Goal: Find specific page/section: Find specific page/section

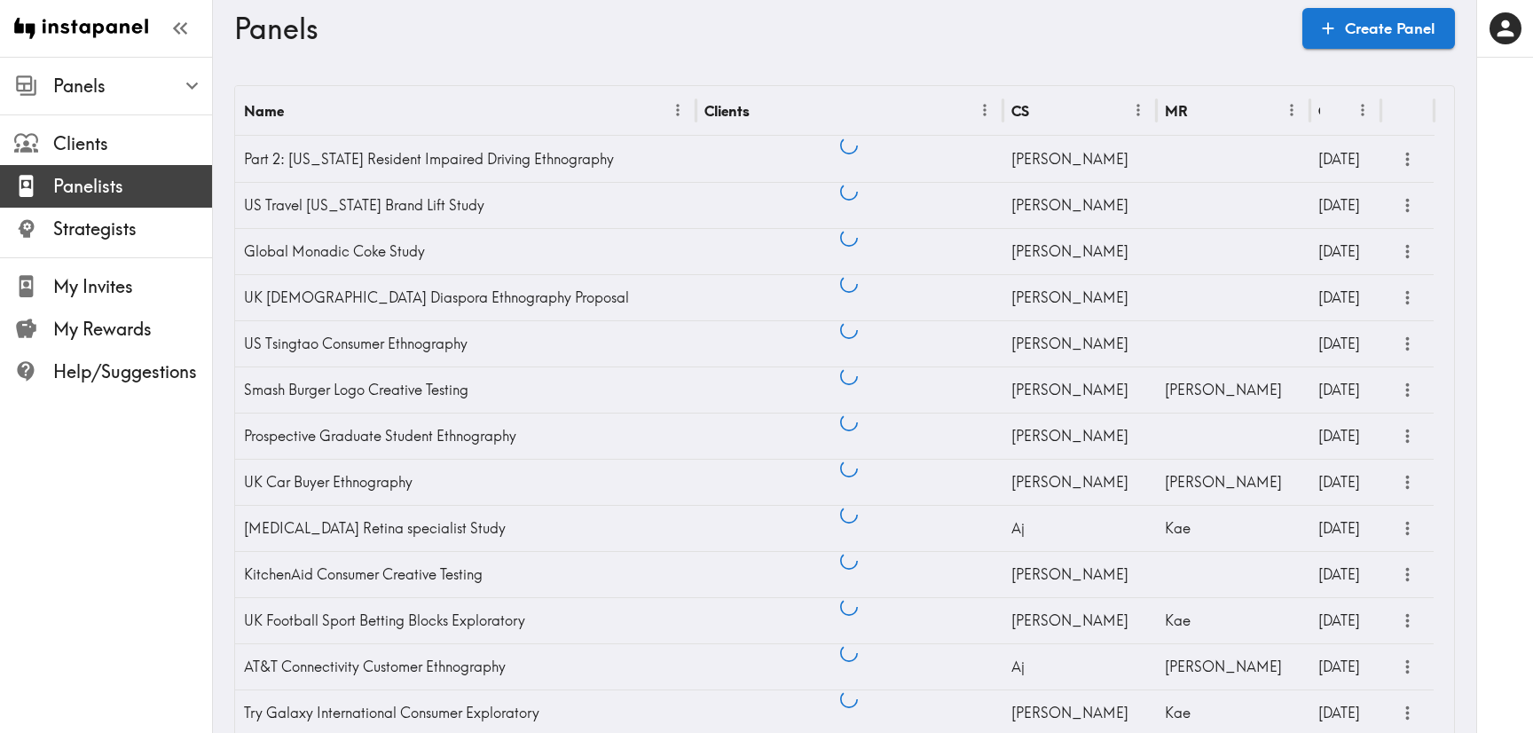
drag, startPoint x: 114, startPoint y: 187, endPoint x: 424, endPoint y: 181, distance: 310.5
click at [114, 187] on span "Panelists" at bounding box center [132, 186] width 159 height 25
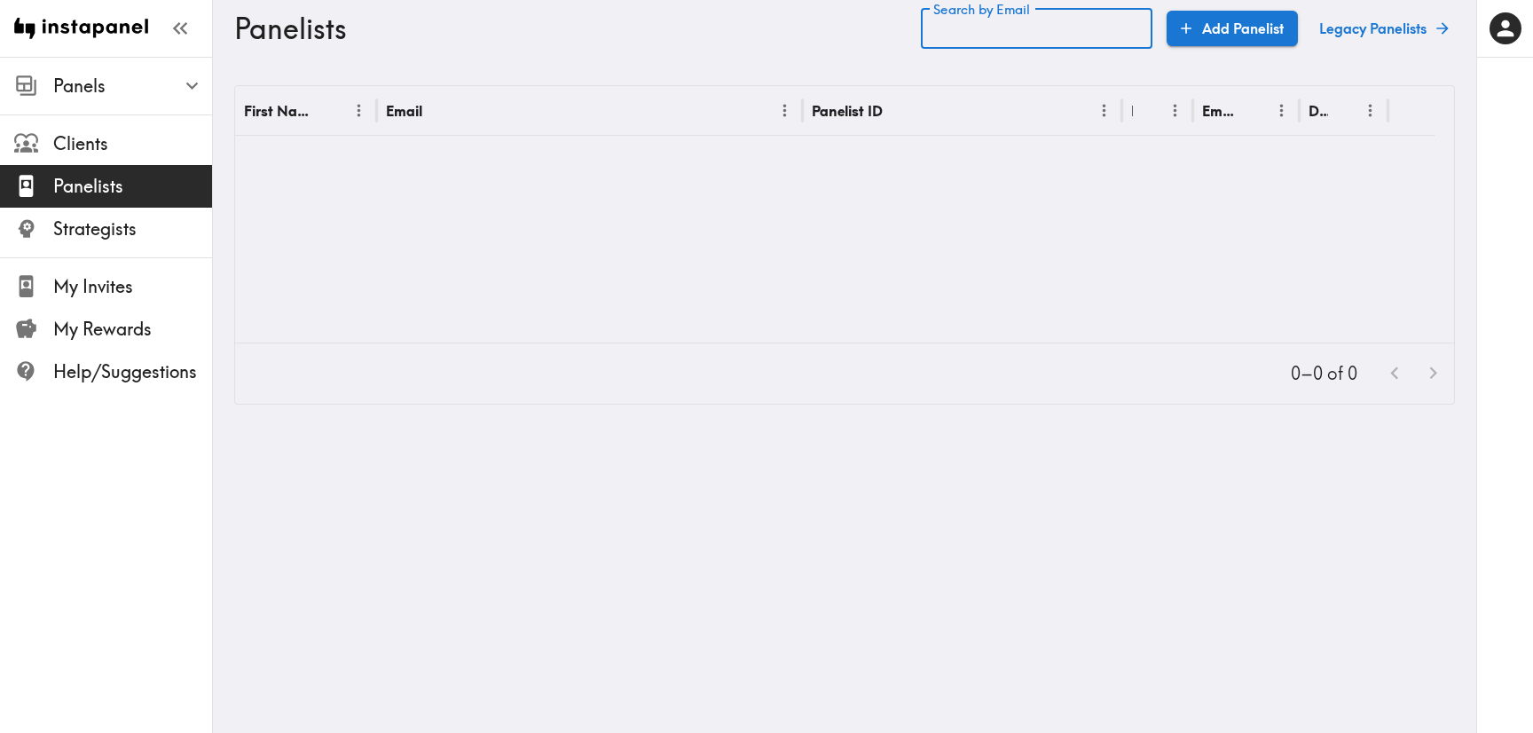
click at [1031, 27] on div "Search by Email Search by Email" at bounding box center [1037, 28] width 232 height 41
paste input "[EMAIL_ADDRESS][DOMAIN_NAME]"
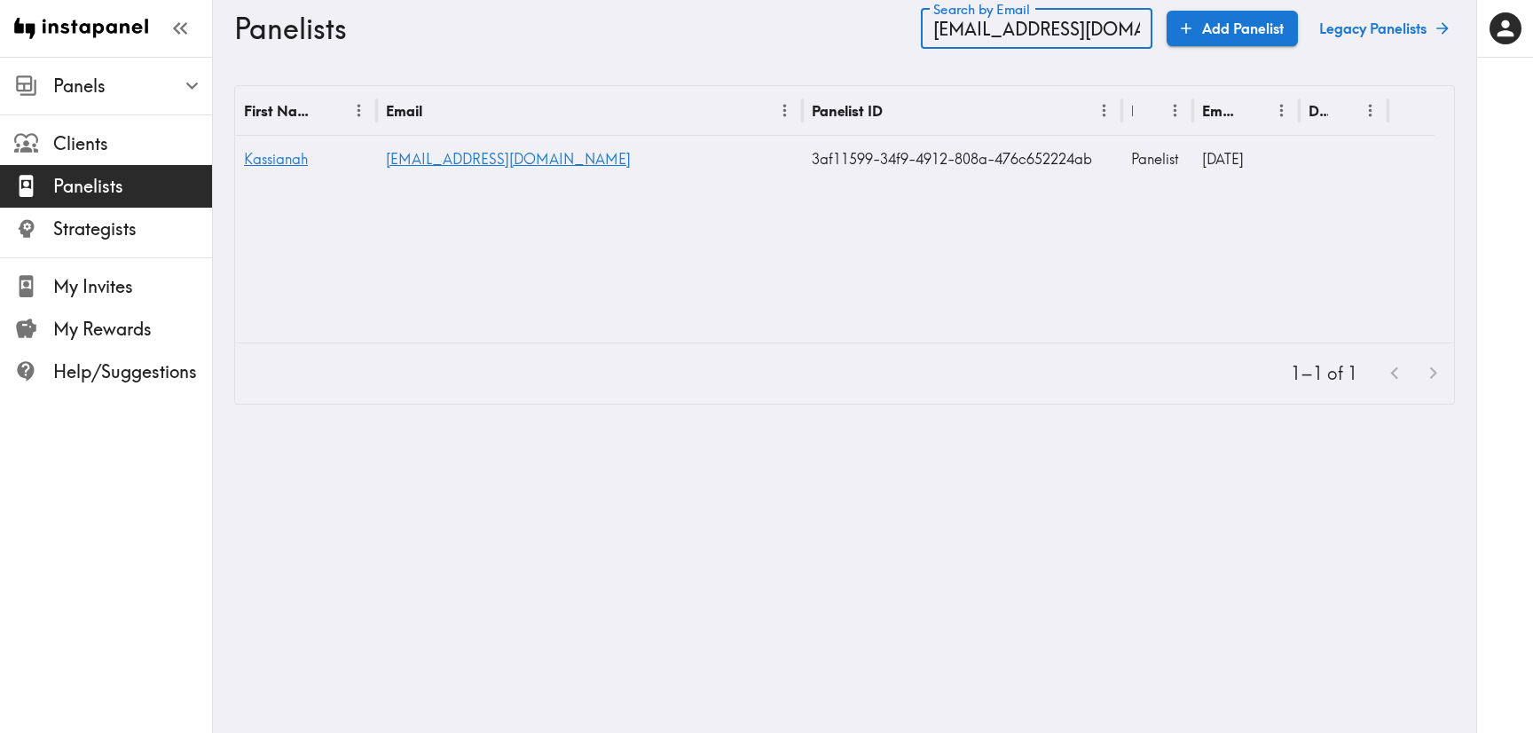
type input "[EMAIL_ADDRESS][DOMAIN_NAME]"
click at [271, 162] on span "Kassianah" at bounding box center [276, 159] width 64 height 18
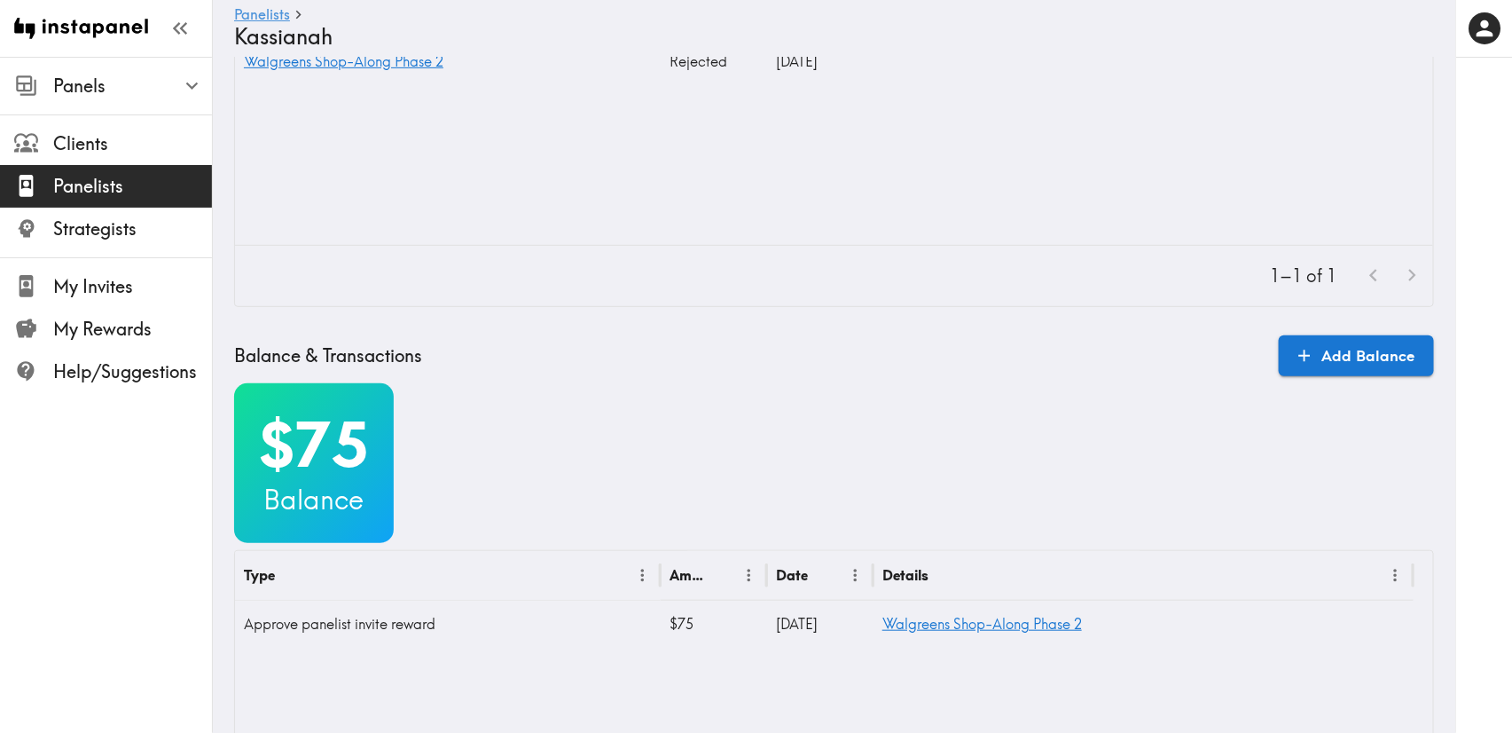
scroll to position [573, 0]
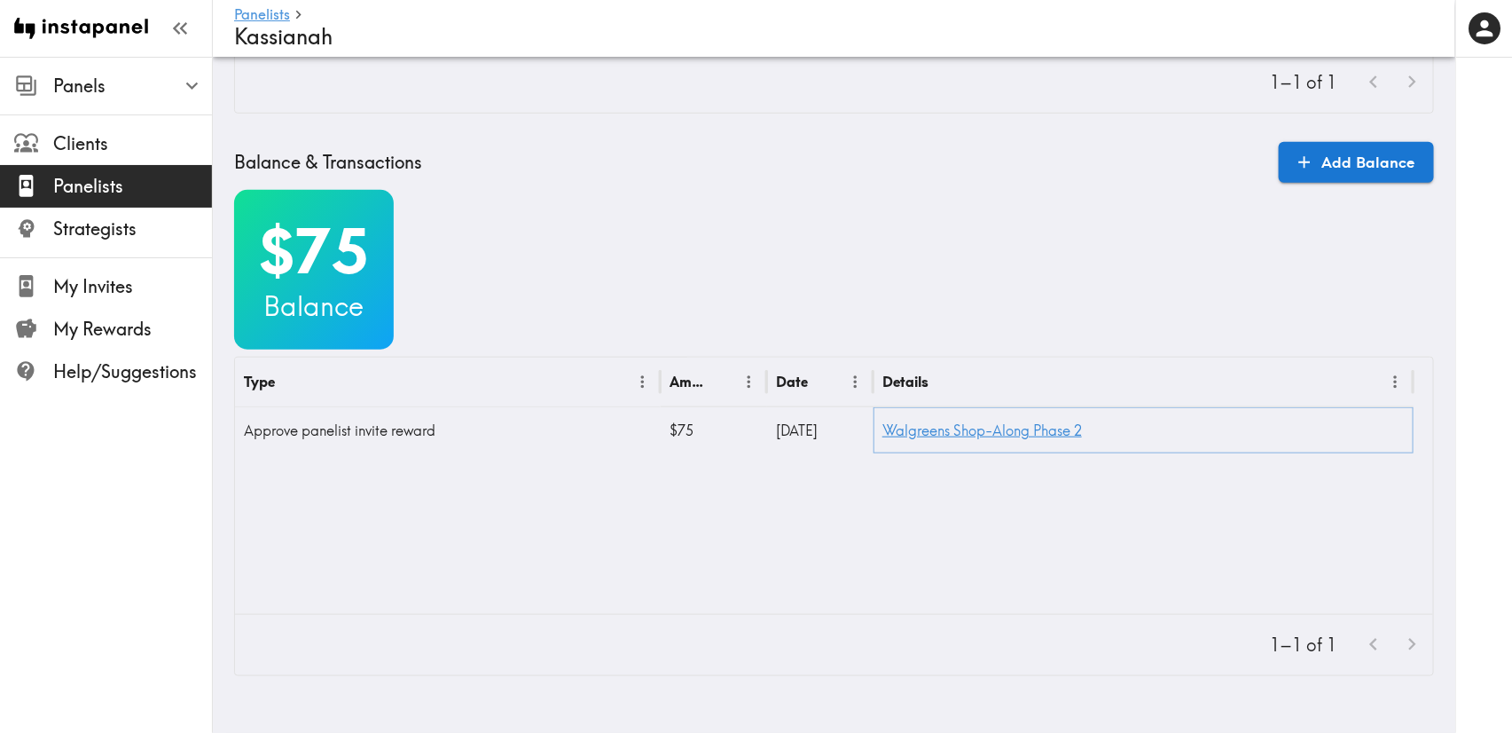
click at [1008, 421] on link "Walgreens Shop-Along Phase 2" at bounding box center [983, 430] width 200 height 18
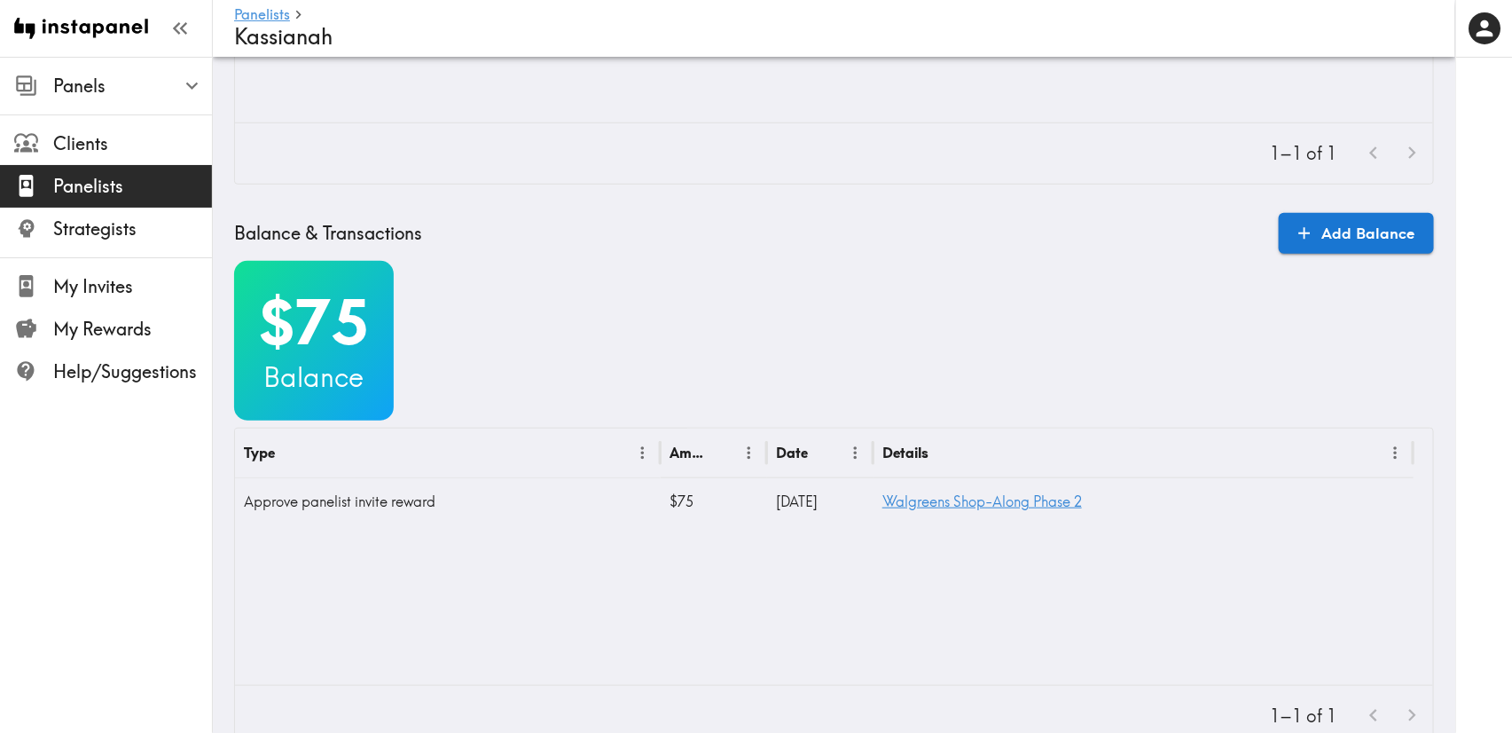
scroll to position [573, 0]
